Goal: Task Accomplishment & Management: Manage account settings

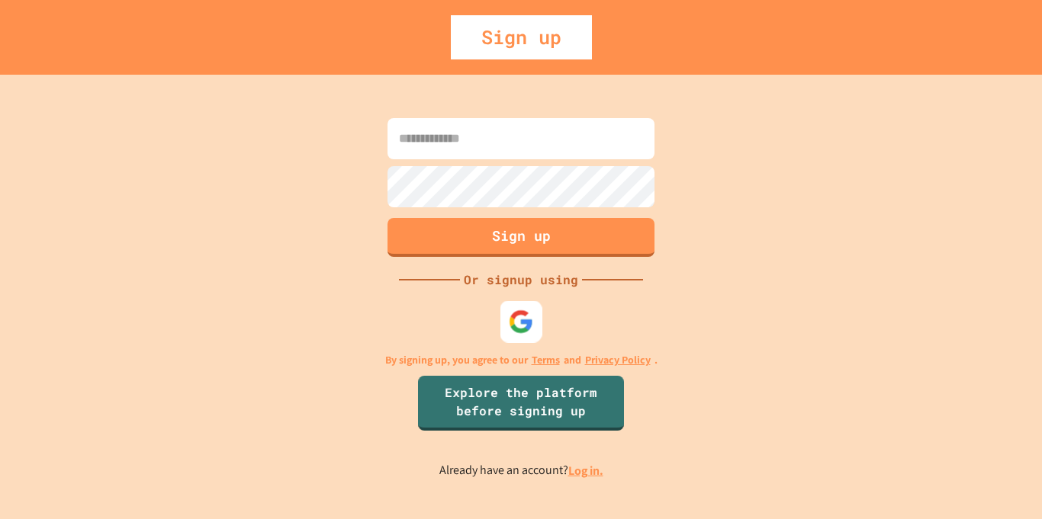
click at [524, 328] on img at bounding box center [521, 321] width 25 height 25
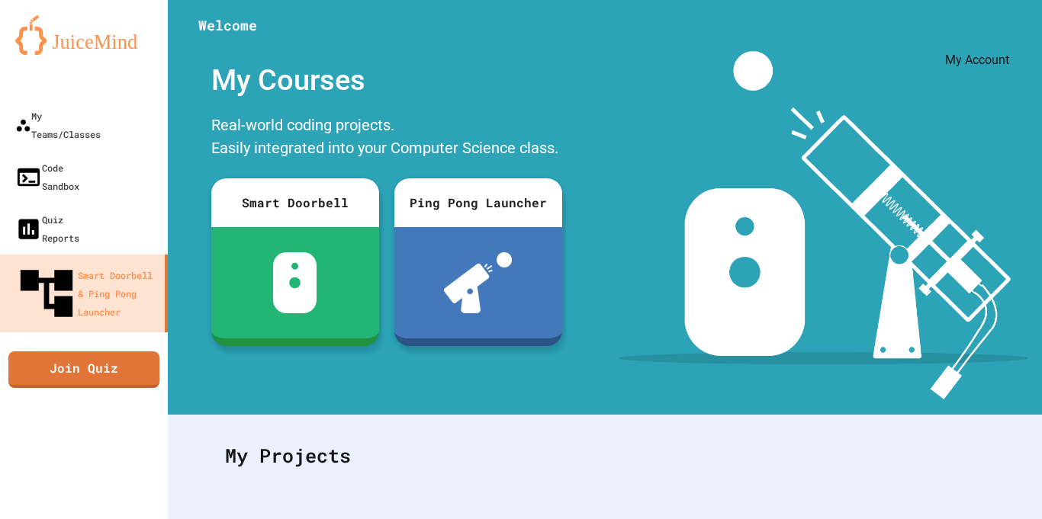
click at [1000, 41] on icon "My Account" at bounding box center [1007, 48] width 14 height 14
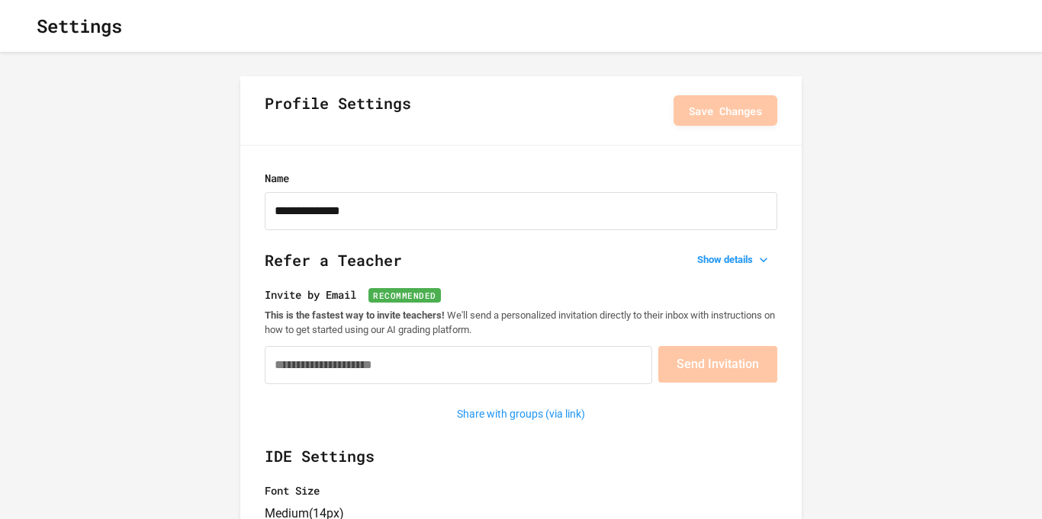
type input "**********"
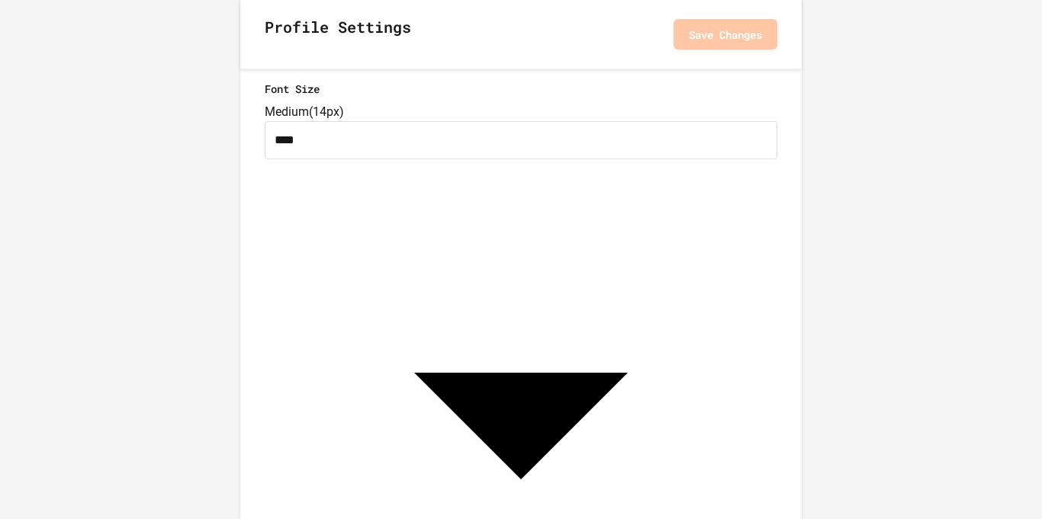
scroll to position [416, 0]
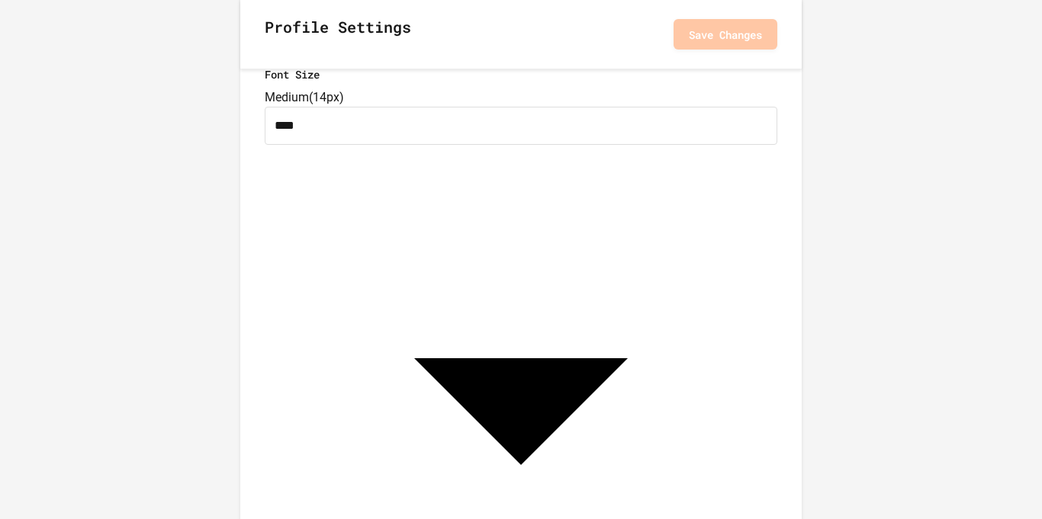
drag, startPoint x: 459, startPoint y: 230, endPoint x: 417, endPoint y: 184, distance: 62.6
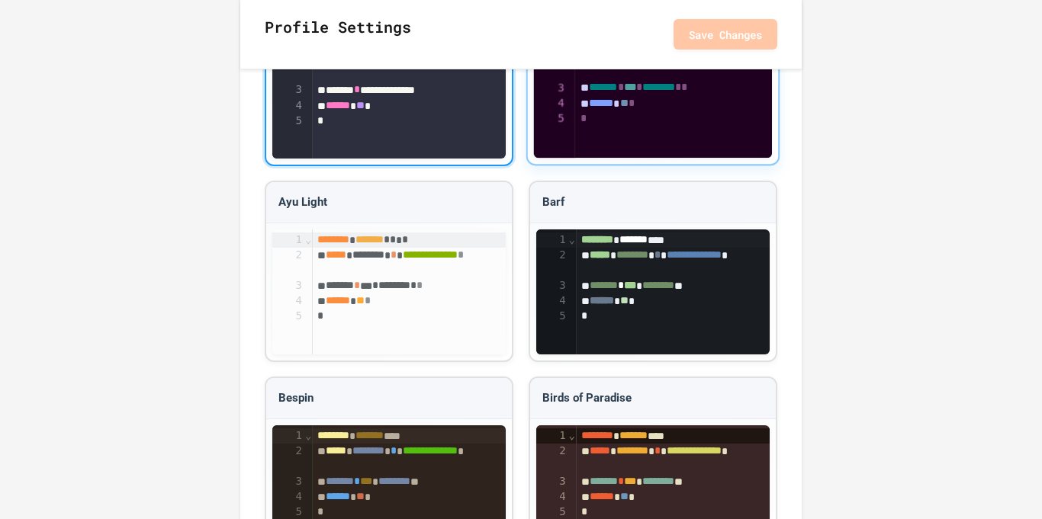
scroll to position [1299, 0]
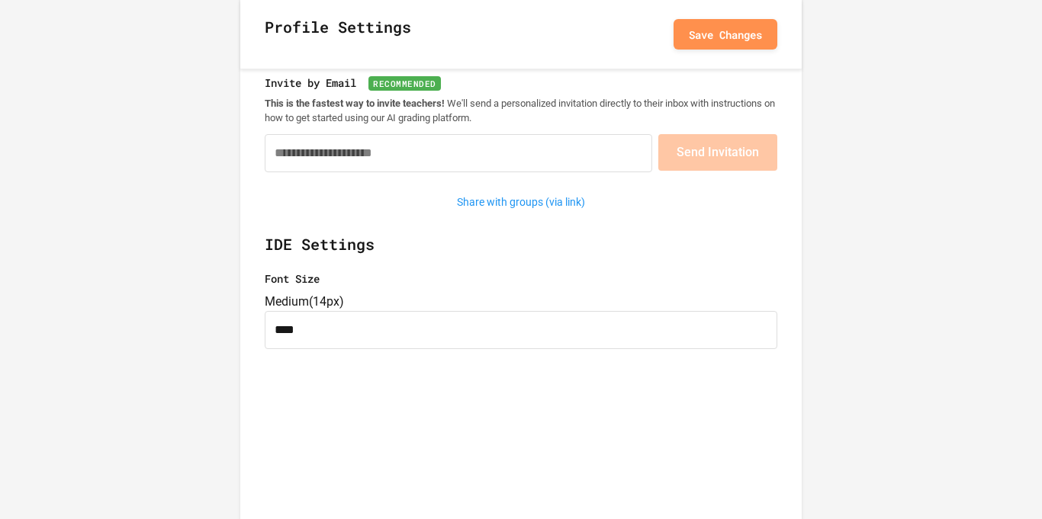
scroll to position [0, 0]
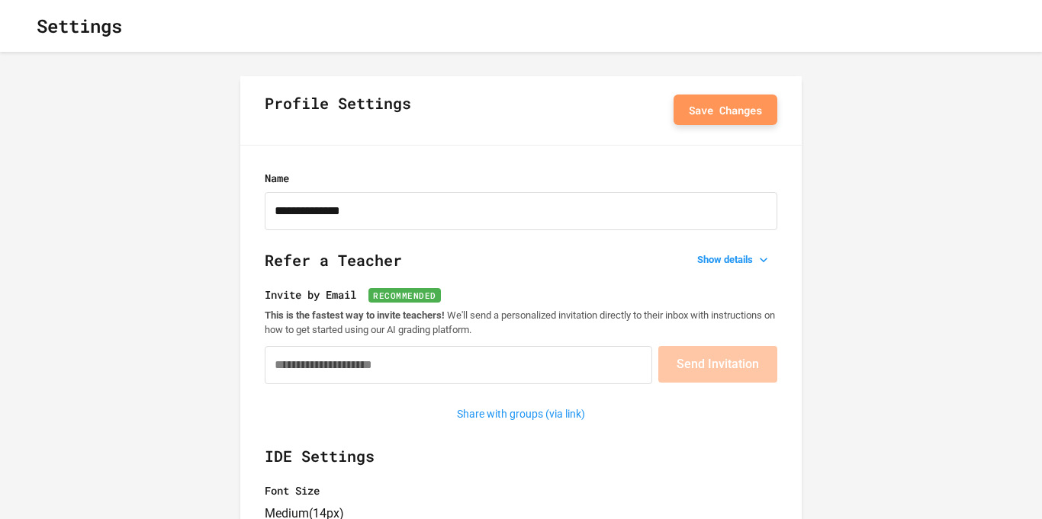
click at [721, 119] on button "Save Changes" at bounding box center [725, 110] width 104 height 31
click at [35, 29] on icon "button" at bounding box center [33, 35] width 12 height 12
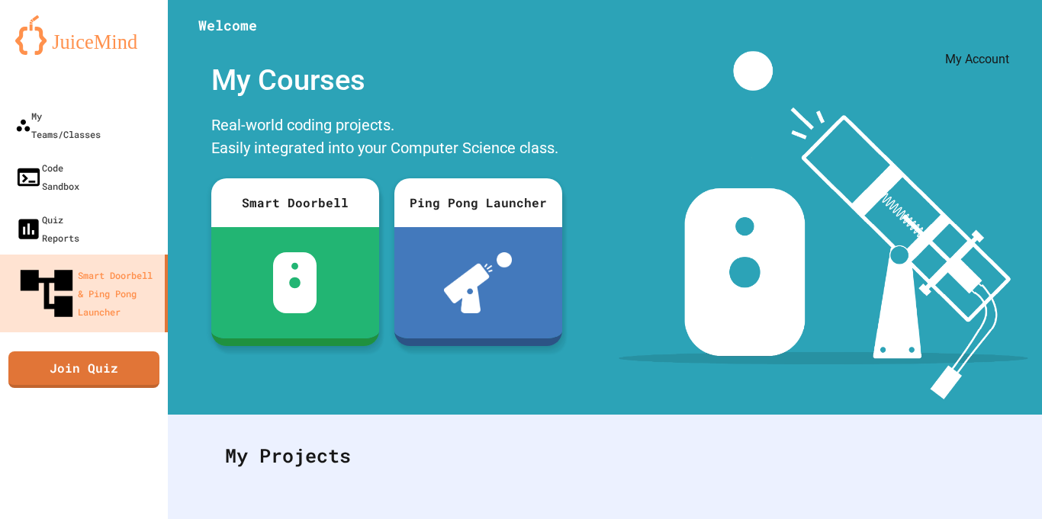
click at [1000, 41] on icon "My Account" at bounding box center [1007, 48] width 14 height 14
